Goal: Transaction & Acquisition: Purchase product/service

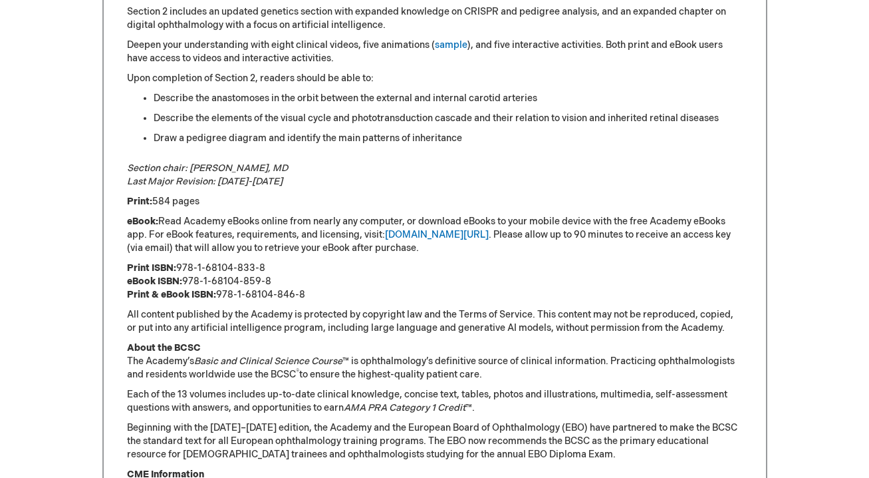
scroll to position [810, 0]
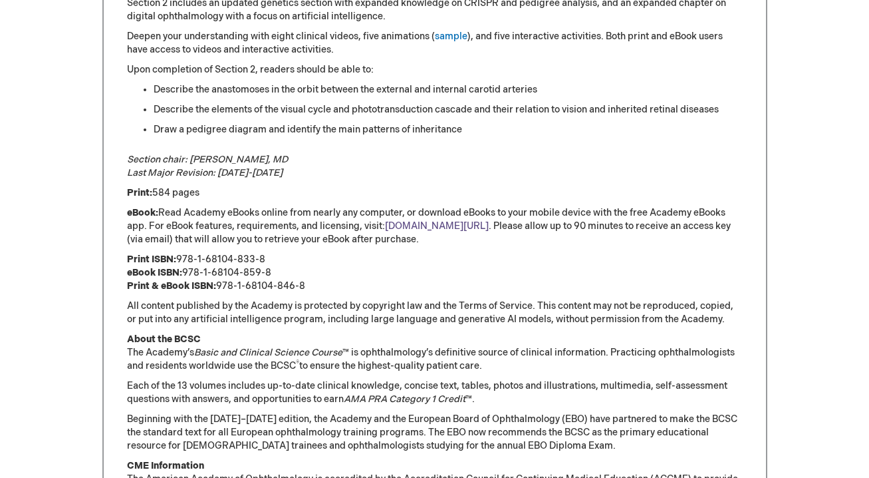
click at [413, 229] on link "[DOMAIN_NAME][URL]" at bounding box center [437, 225] width 104 height 11
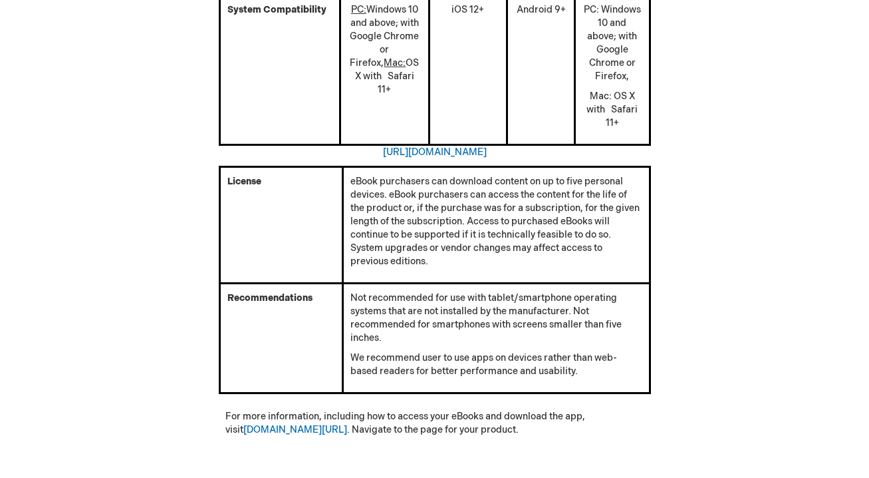
scroll to position [702, 0]
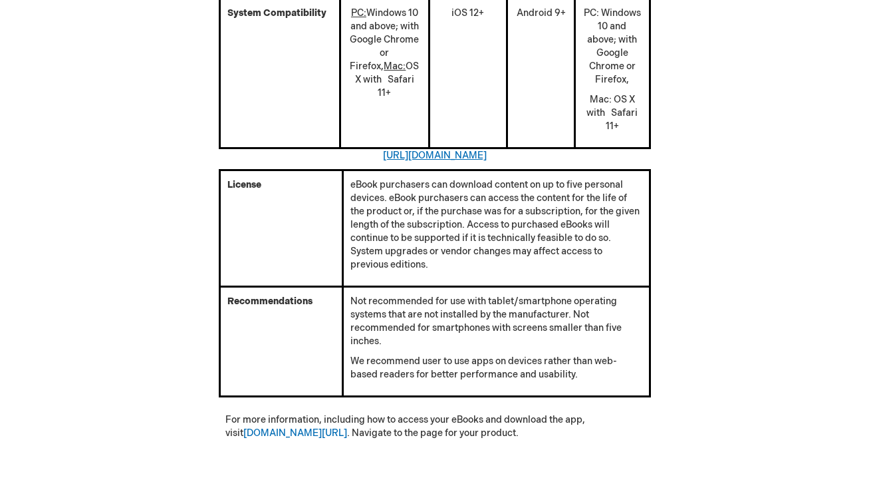
click at [398, 150] on link "https://kitaboo.com/devices-and-operating-systems-that-support-kitaboo-reader/" at bounding box center [435, 155] width 104 height 11
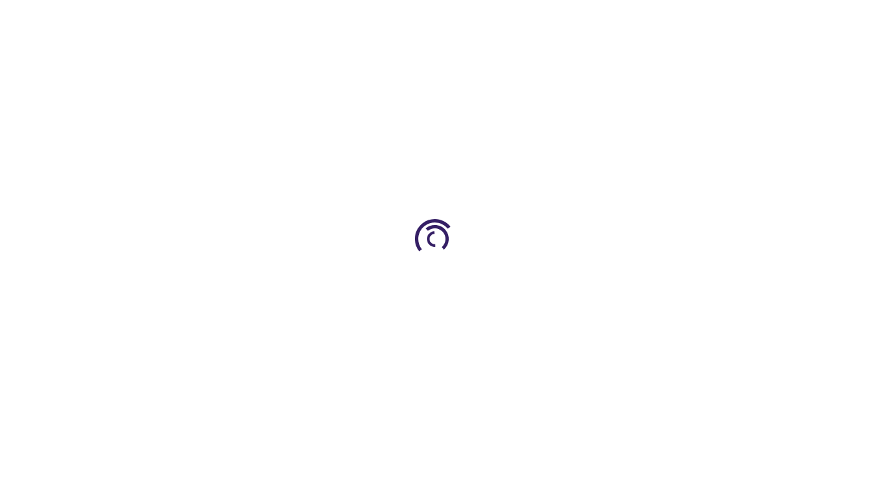
scroll to position [702, 0]
type input "0"
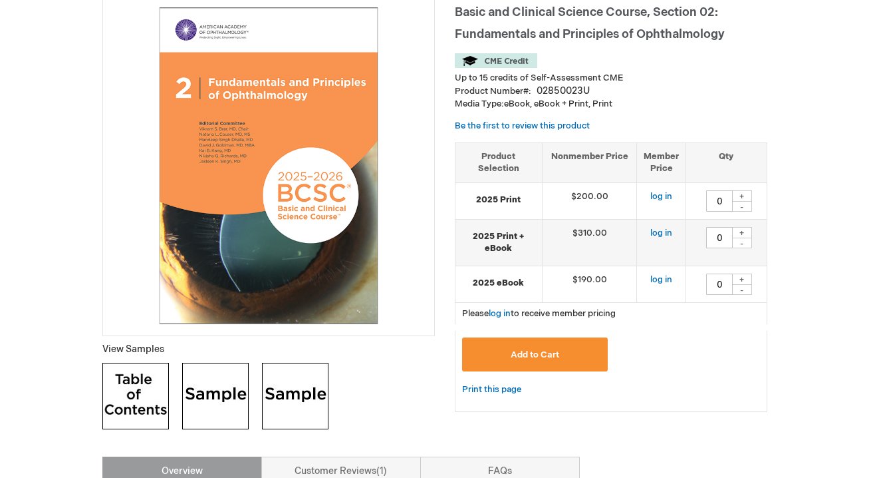
scroll to position [204, 0]
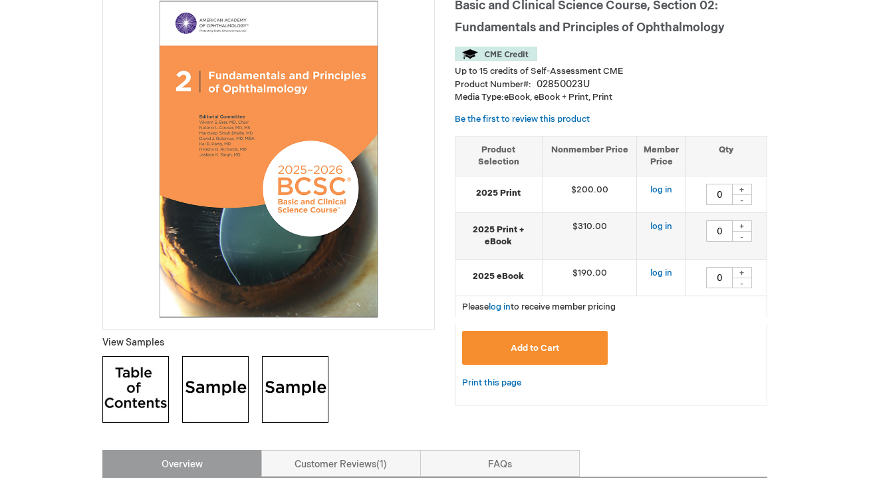
click at [134, 379] on img at bounding box center [135, 389] width 67 height 67
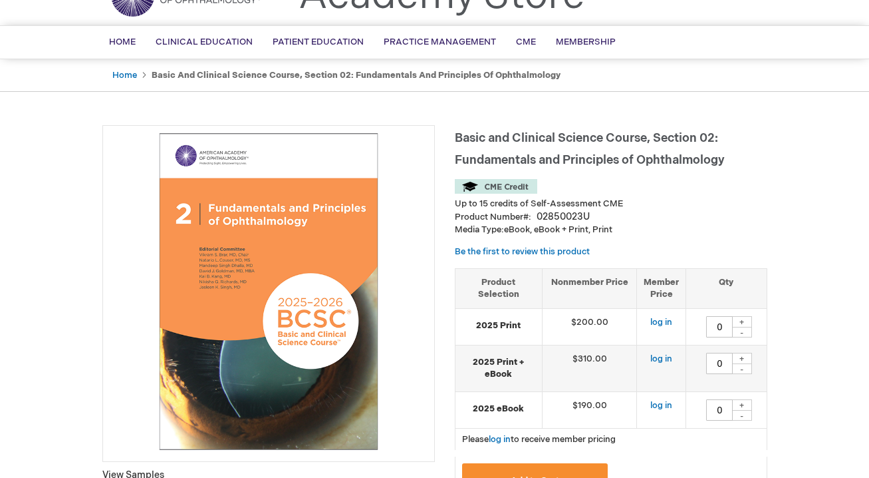
scroll to position [50, 0]
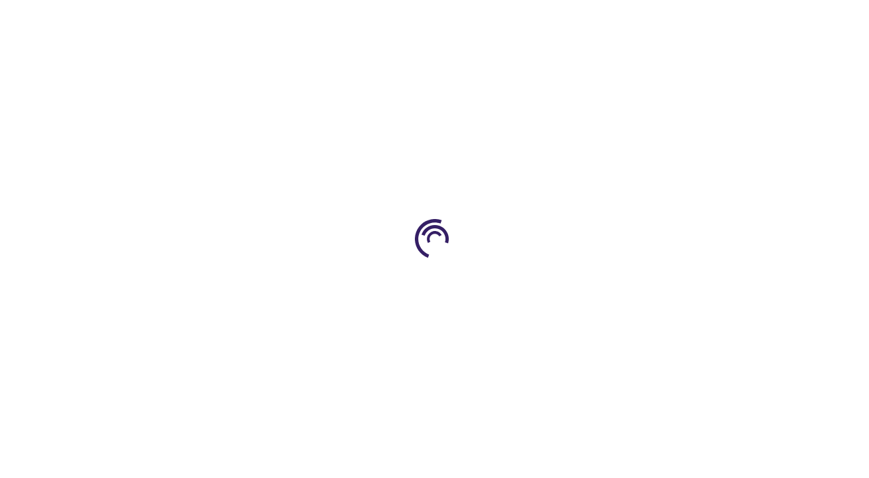
type input "0"
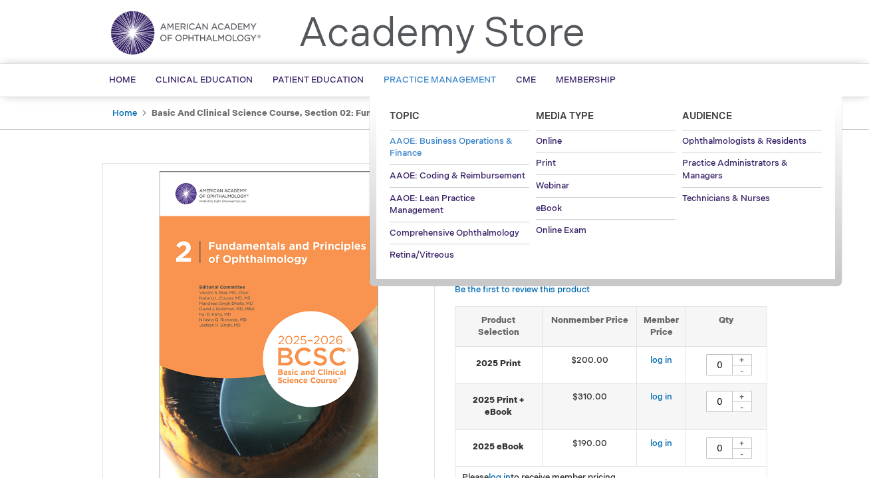
scroll to position [38, 0]
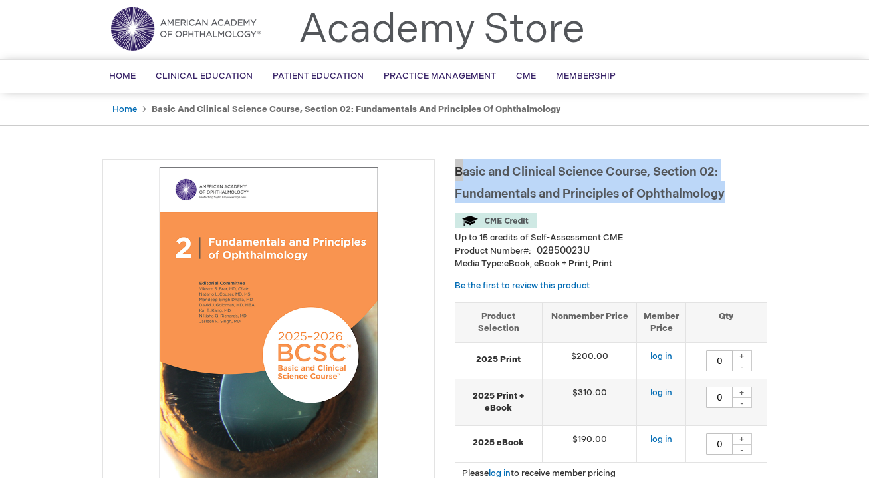
drag, startPoint x: 456, startPoint y: 174, endPoint x: 733, endPoint y: 197, distance: 277.7
click at [733, 197] on h1 "Basic and Clinical Science Course, Section 02: Fundamentals and Principles of O…" at bounding box center [611, 181] width 313 height 44
copy span "Basic and Clinical Science Course, Section 02: Fundamentals and Principles of O…"
